Goal: Task Accomplishment & Management: Manage account settings

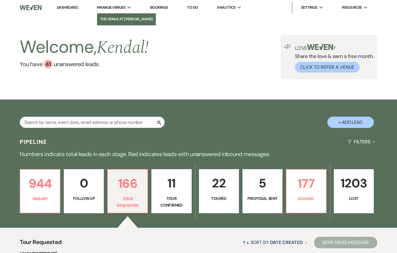
click at [119, 19] on li "The Venue at [PERSON_NAME]" at bounding box center [126, 19] width 53 height 6
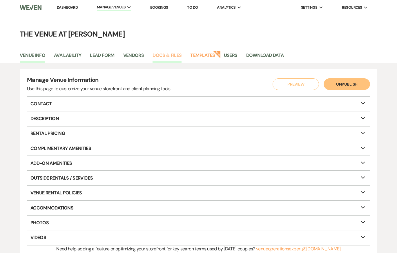
click at [166, 55] on link "Docs & Files" at bounding box center [167, 57] width 29 height 11
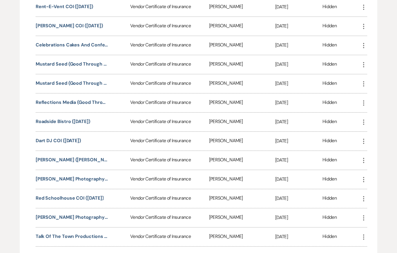
scroll to position [282, 0]
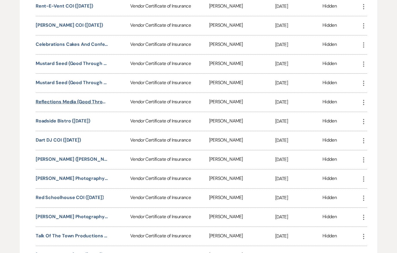
click at [74, 100] on button "Reflections Media (Good Through 4.12.26)" at bounding box center [72, 101] width 73 height 7
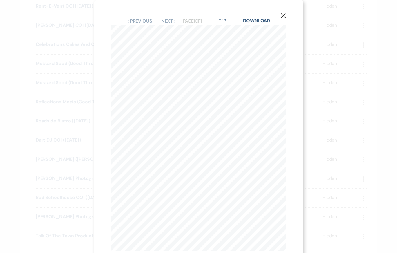
click at [283, 18] on icon "X" at bounding box center [283, 15] width 5 height 5
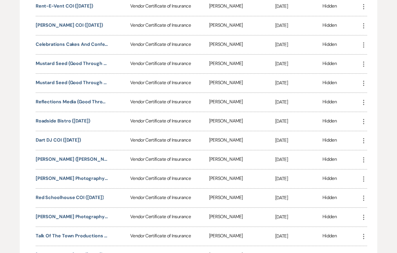
click at [356, 43] on div "Hidden" at bounding box center [342, 44] width 38 height 19
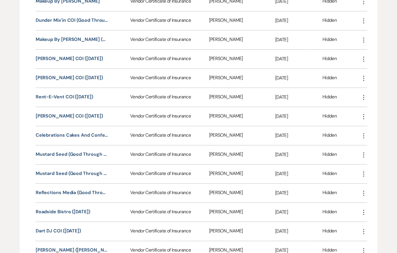
scroll to position [0, 0]
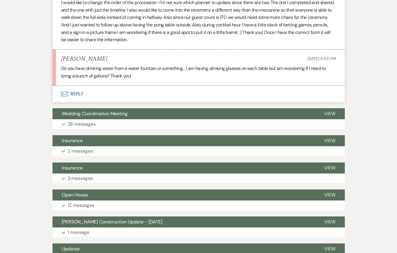
scroll to position [207, 0]
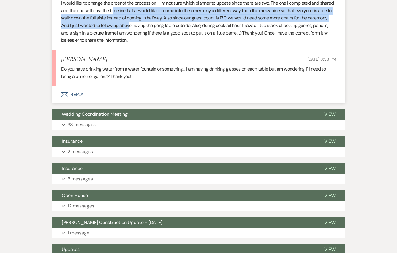
drag, startPoint x: 130, startPoint y: 10, endPoint x: 152, endPoint y: 22, distance: 24.7
click at [152, 22] on p "I would like to change the order of the procession- I'm not sure which planner …" at bounding box center [198, 21] width 275 height 45
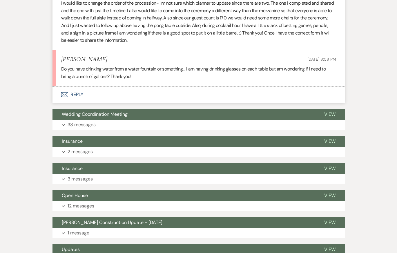
click at [190, 31] on p "I would like to change the order of the procession- I'm not sure which planner …" at bounding box center [198, 21] width 275 height 45
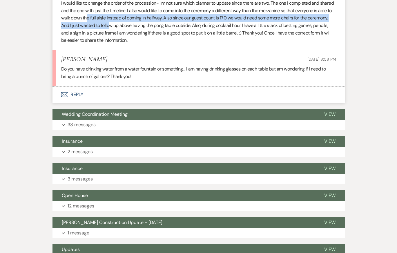
drag, startPoint x: 105, startPoint y: 18, endPoint x: 132, endPoint y: 27, distance: 28.1
click at [132, 27] on p "I would like to change the order of the procession- I'm not sure which planner …" at bounding box center [198, 21] width 275 height 45
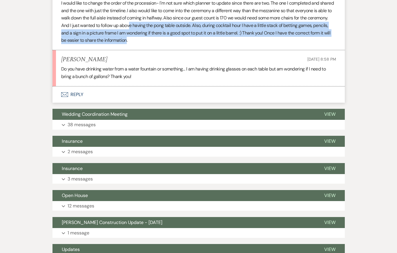
drag, startPoint x: 152, startPoint y: 26, endPoint x: 164, endPoint y: 40, distance: 17.9
click at [164, 40] on p "I would like to change the order of the procession- I'm not sure which planner …" at bounding box center [198, 21] width 275 height 45
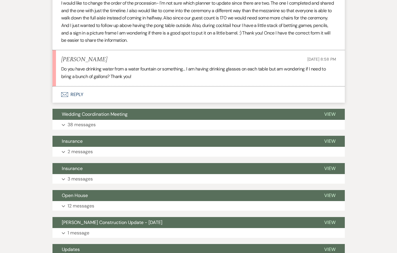
click at [195, 13] on p "I would like to change the order of the procession- I'm not sure which planner …" at bounding box center [198, 21] width 275 height 45
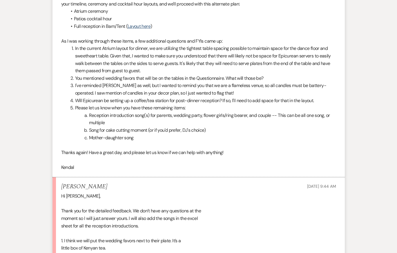
scroll to position [971, 0]
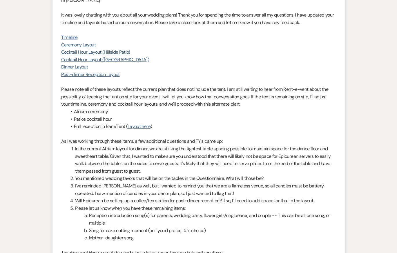
click at [69, 40] on link "Timeline" at bounding box center [69, 37] width 17 height 6
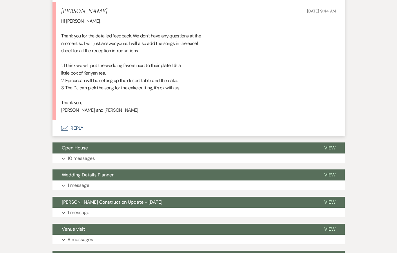
scroll to position [1201, 0]
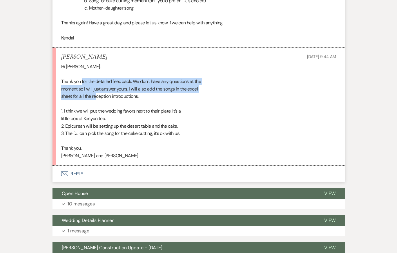
drag, startPoint x: 82, startPoint y: 90, endPoint x: 96, endPoint y: 102, distance: 17.7
click at [96, 102] on div "Hi [PERSON_NAME], Thank you for the detailed feedback. We don’t have any questi…" at bounding box center [198, 111] width 275 height 97
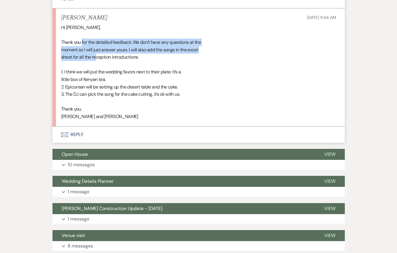
scroll to position [1243, 0]
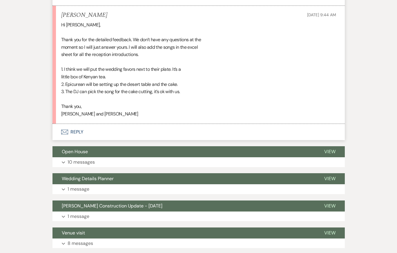
click at [121, 90] on div "Hi [PERSON_NAME], Thank you for the detailed feedback. We don’t have any questi…" at bounding box center [198, 69] width 275 height 97
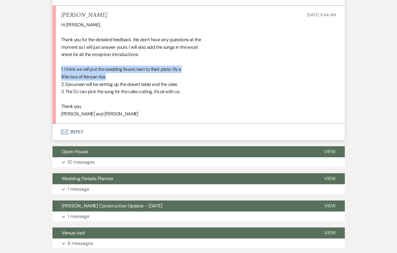
drag, startPoint x: 55, startPoint y: 77, endPoint x: 135, endPoint y: 85, distance: 79.9
click at [135, 85] on li "[PERSON_NAME] [DATE] 9:44 AM Hi [PERSON_NAME], Thank you for the detailed feedb…" at bounding box center [199, 65] width 292 height 118
click at [147, 83] on div "Hi [PERSON_NAME], Thank you for the detailed feedback. We don’t have any questi…" at bounding box center [198, 69] width 275 height 97
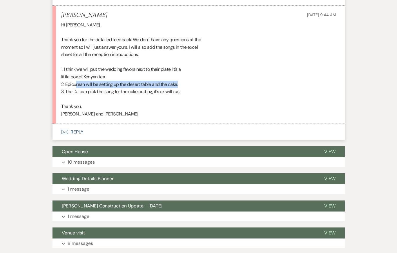
drag, startPoint x: 76, startPoint y: 91, endPoint x: 182, endPoint y: 92, distance: 106.2
click at [182, 92] on div "Hi [PERSON_NAME], Thank you for the detailed feedback. We don’t have any questi…" at bounding box center [198, 69] width 275 height 97
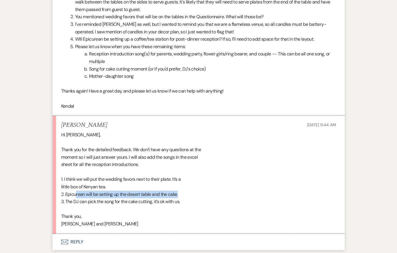
scroll to position [1134, 0]
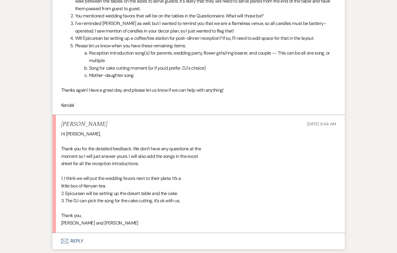
click at [160, 161] on div "Hi Kendal, Thank you for the detailed feedback. We don’t have any questions at …" at bounding box center [198, 178] width 275 height 97
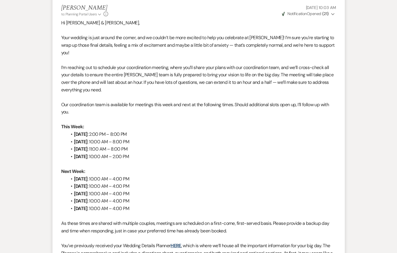
scroll to position [0, 0]
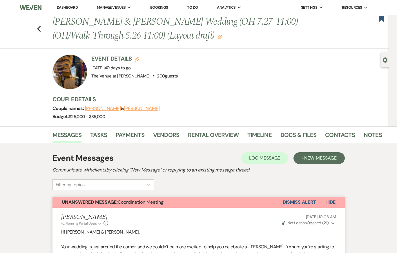
click at [300, 201] on button "Dismiss Alert" at bounding box center [299, 202] width 33 height 11
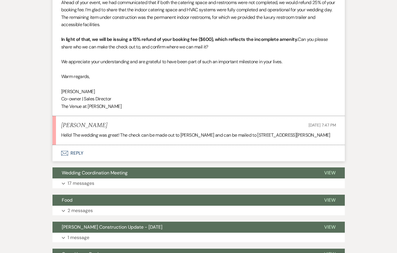
scroll to position [257, 0]
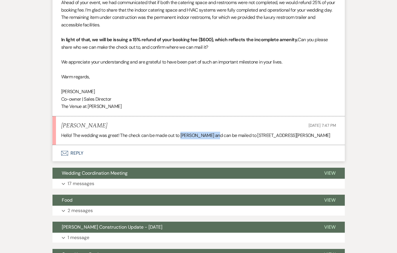
drag, startPoint x: 182, startPoint y: 135, endPoint x: 217, endPoint y: 135, distance: 35.4
click at [217, 135] on p "Hello! The wedding was great! The check can be made out to McKenzie Rackley and…" at bounding box center [198, 136] width 275 height 8
copy p "McKenzie Rackley"
drag, startPoint x: 260, startPoint y: 135, endPoint x: 328, endPoint y: 136, distance: 67.6
click at [328, 136] on p "Hello! The wedding was great! The check can be made out to McKenzie Rackley and…" at bounding box center [198, 136] width 275 height 8
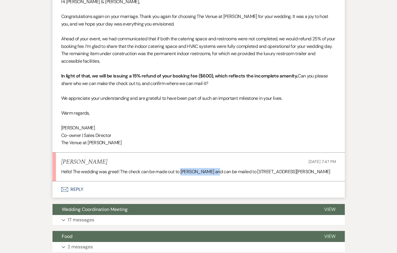
scroll to position [220, 0]
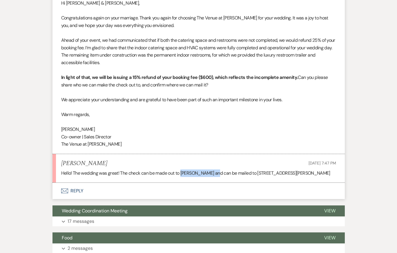
copy p "1 Memphis court Walden ny 12586"
click at [146, 167] on li "Mckenzie Sep 13, 2025, 7:47 PM Hello! The wedding was great! The check can be m…" at bounding box center [199, 168] width 292 height 29
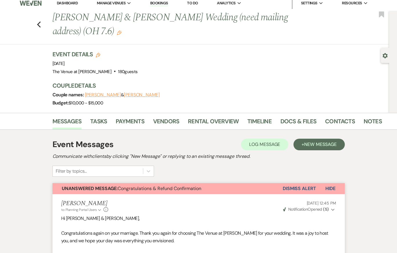
scroll to position [0, 0]
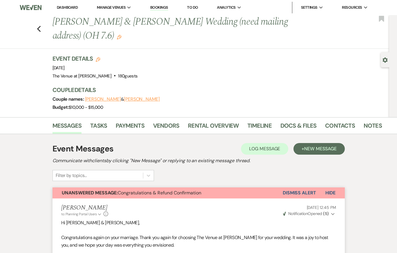
click at [296, 191] on button "Dismiss Alert" at bounding box center [299, 192] width 33 height 11
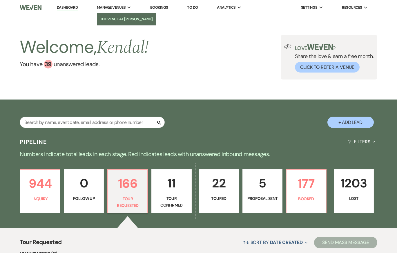
click at [117, 20] on li "The Venue at [PERSON_NAME]" at bounding box center [126, 19] width 53 height 6
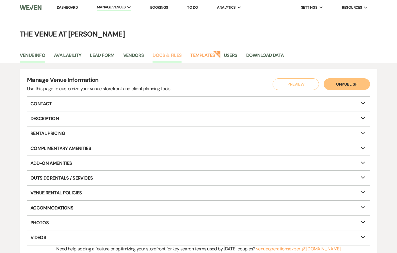
click at [170, 56] on link "Docs & Files" at bounding box center [167, 57] width 29 height 11
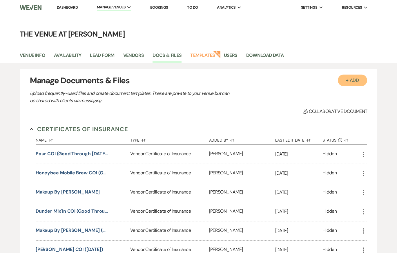
click at [351, 80] on button "+ Add" at bounding box center [353, 81] width 30 height 12
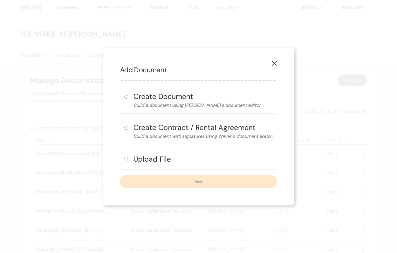
click at [170, 155] on h4 "Upload File" at bounding box center [202, 159] width 139 height 10
radio input "true"
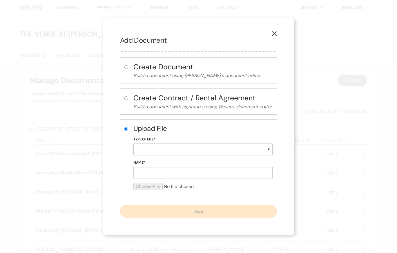
click at [165, 151] on select "Special Event Insurance Vendor Certificate of Insurance Contracts / Rental Agre…" at bounding box center [202, 149] width 139 height 11
select select "18"
click at [146, 173] on input "Name*" at bounding box center [202, 172] width 139 height 11
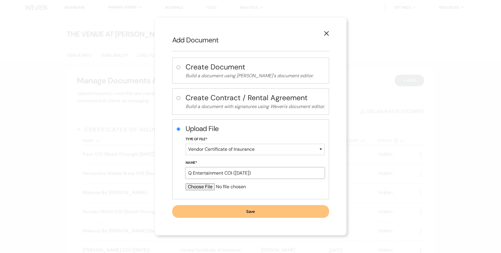
type input "Q Entertainment COI ([DATE])"
click at [192, 187] on input "file" at bounding box center [255, 186] width 139 height 7
type input "C:\fakepath\Queue Entertainment COI Venue At [PERSON_NAME][GEOGRAPHIC_DATA]pdf"
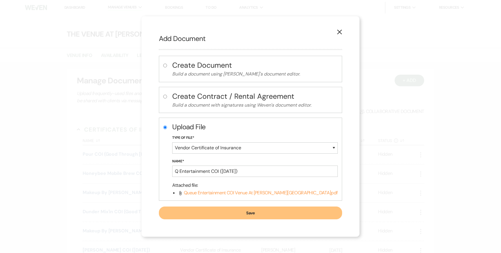
click at [232, 211] on button "Save" at bounding box center [250, 212] width 183 height 13
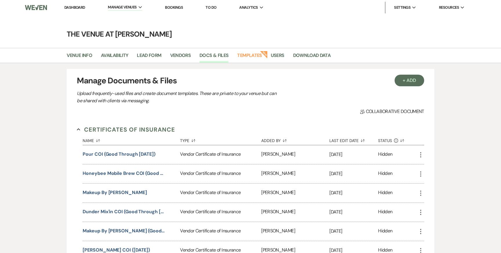
click at [314, 4] on ul "Dashboard Manage Venues Expand The Venue at [PERSON_NAME] Bookings To Do Analyt…" at bounding box center [264, 7] width 423 height 12
